Goal: Task Accomplishment & Management: Manage account settings

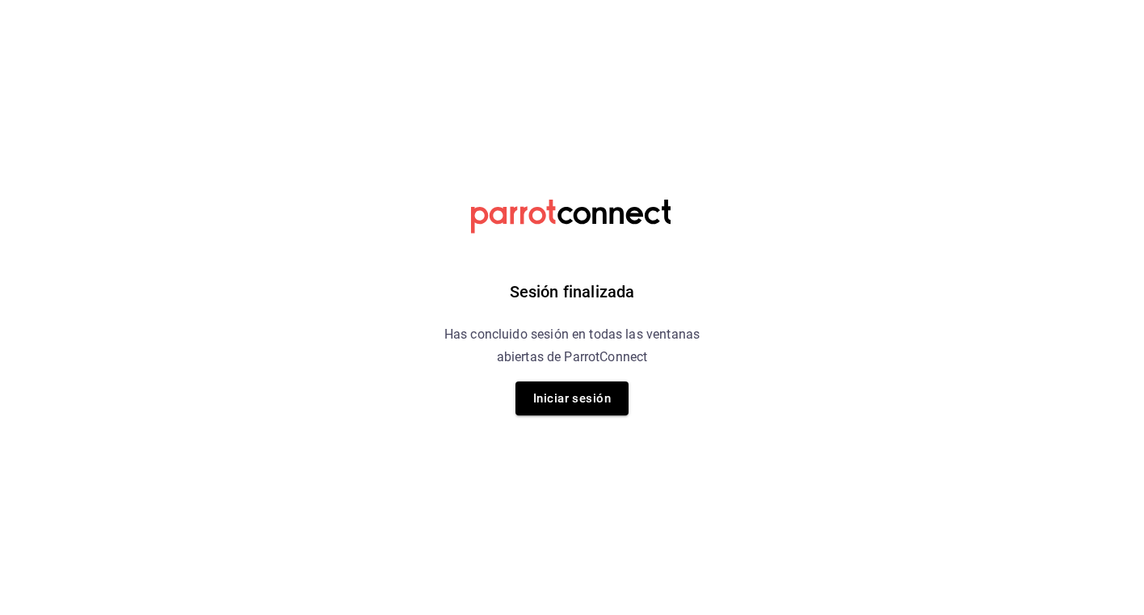
click at [563, 417] on div "Sesión finalizada Has concluido sesión en todas las ventanas abiertas de Parrot…" at bounding box center [572, 307] width 408 height 615
click at [581, 406] on button "Iniciar sesión" at bounding box center [572, 398] width 113 height 34
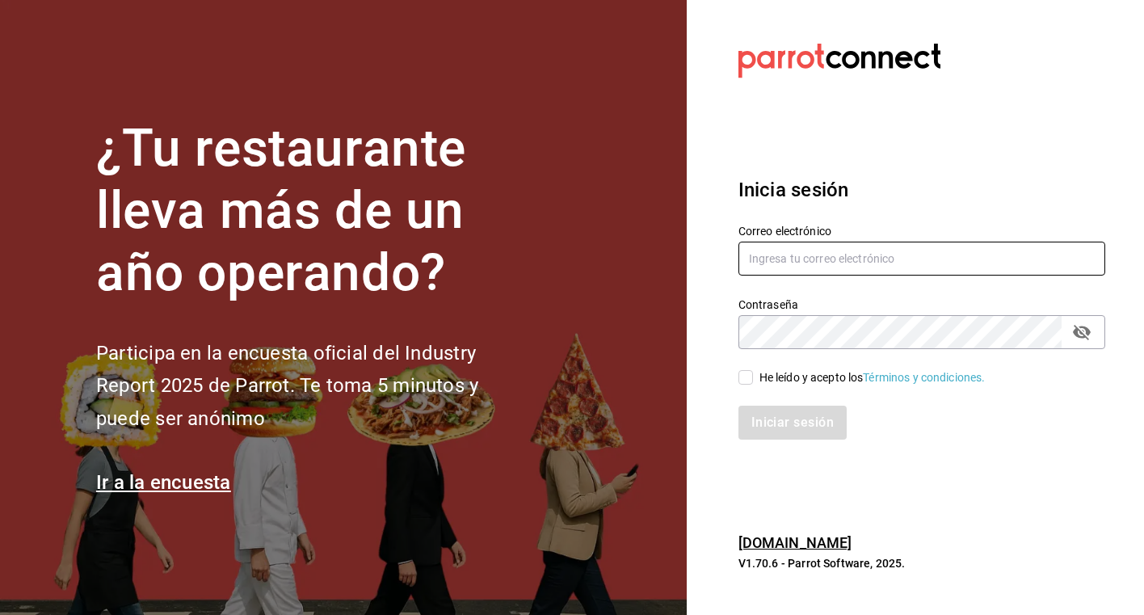
click at [852, 255] on input "text" at bounding box center [922, 259] width 367 height 34
type input "[EMAIL_ADDRESS][DOMAIN_NAME]"
click at [743, 385] on label "He leído y acepto los Términos y condiciones." at bounding box center [862, 377] width 247 height 17
click at [743, 385] on input "He leído y acepto los Términos y condiciones." at bounding box center [746, 377] width 15 height 15
checkbox input "true"
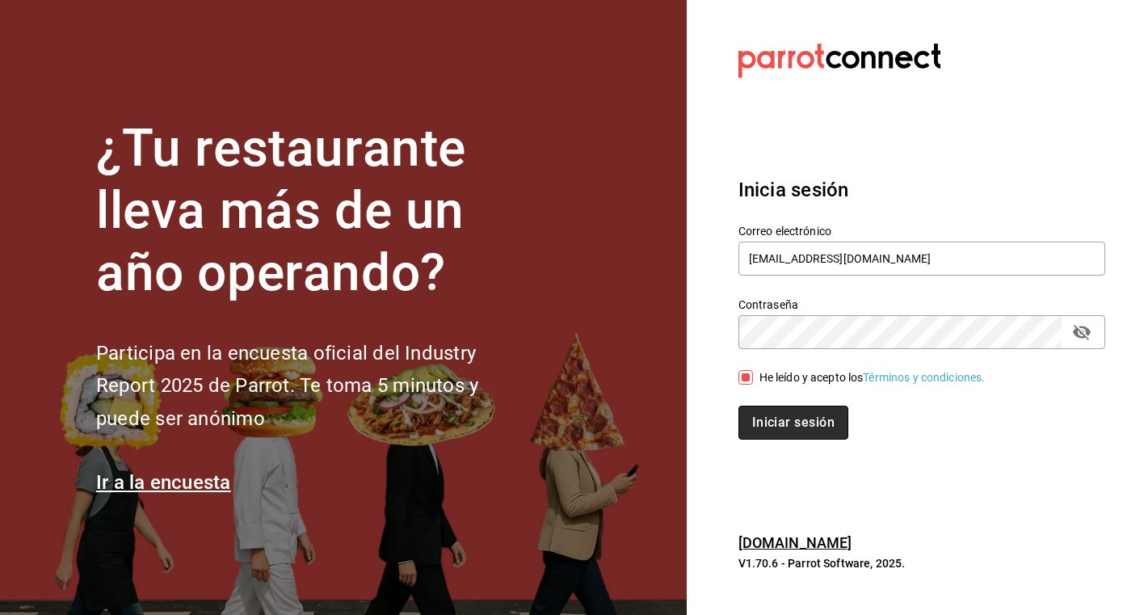
click at [755, 415] on button "Iniciar sesión" at bounding box center [794, 423] width 110 height 34
